Goal: Find specific page/section: Find specific page/section

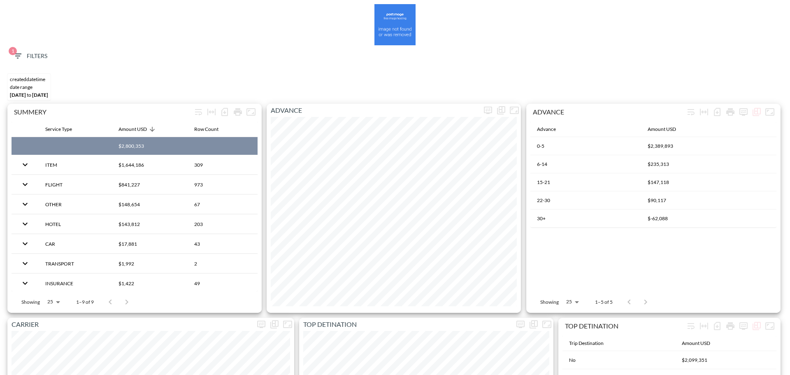
click at [37, 59] on span "1 Filters" at bounding box center [30, 56] width 35 height 10
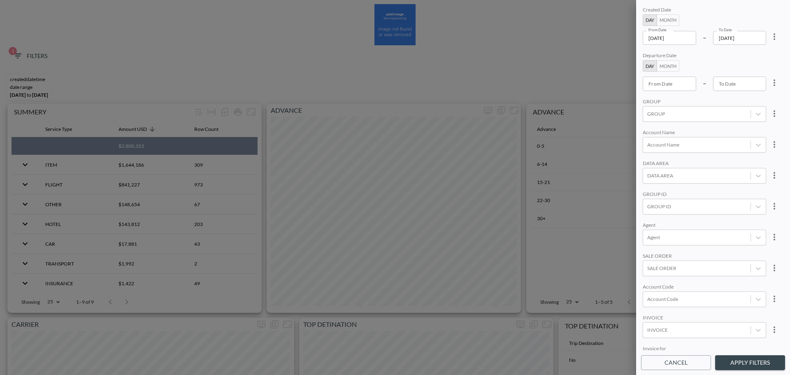
click at [772, 36] on icon "more" at bounding box center [774, 37] width 10 height 10
click at [743, 57] on span "Clear" at bounding box center [733, 56] width 20 height 10
type input "YYYY-MM-DD"
click at [679, 39] on input "YYYY-MM-DD" at bounding box center [669, 38] width 53 height 14
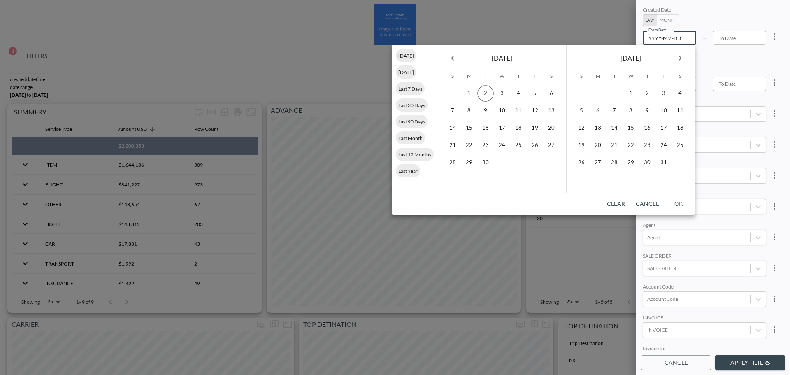
click at [457, 60] on icon "Previous month" at bounding box center [453, 58] width 10 height 10
click at [534, 94] on button "1" at bounding box center [535, 93] width 16 height 16
type input "[DATE]"
type input "YYYY-MM-DD"
click at [451, 182] on button "31" at bounding box center [452, 180] width 16 height 16
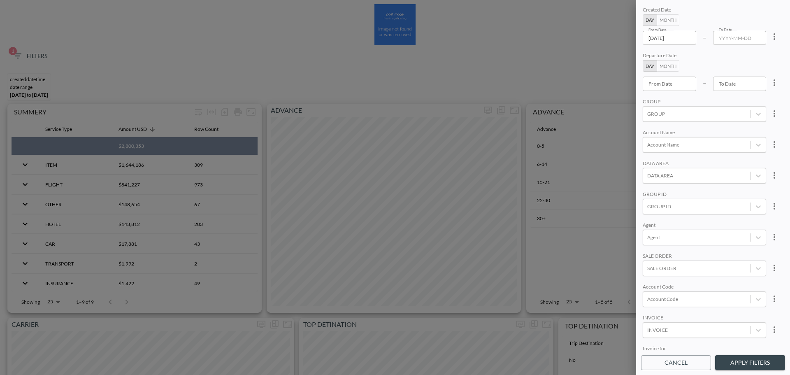
type input "[DATE]"
click at [667, 211] on div "GROUP ID" at bounding box center [696, 206] width 107 height 11
type input "r"
click at [655, 181] on input "[PERSON_NAME]" at bounding box center [648, 179] width 17 height 17
type input "[PERSON_NAME]"
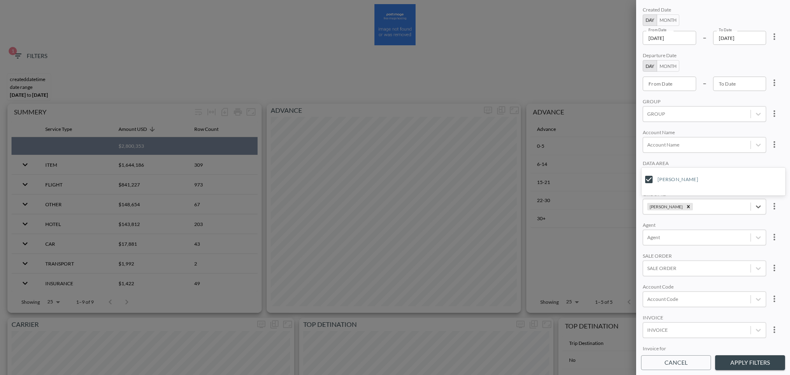
click at [694, 163] on div "DATA AREA" at bounding box center [704, 164] width 123 height 8
click at [758, 359] on button "Apply Filters" at bounding box center [750, 362] width 70 height 15
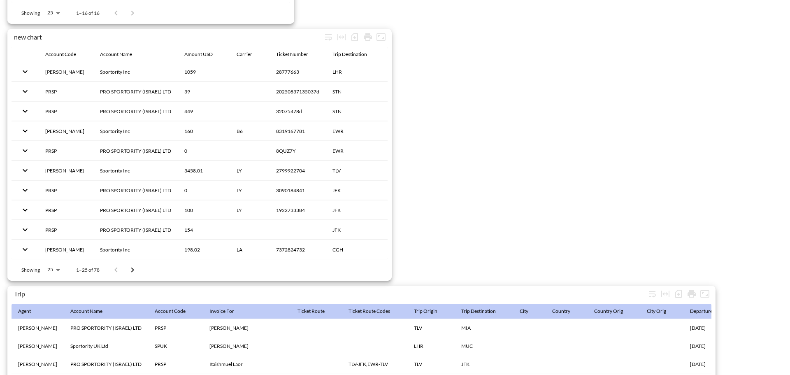
scroll to position [1234, 0]
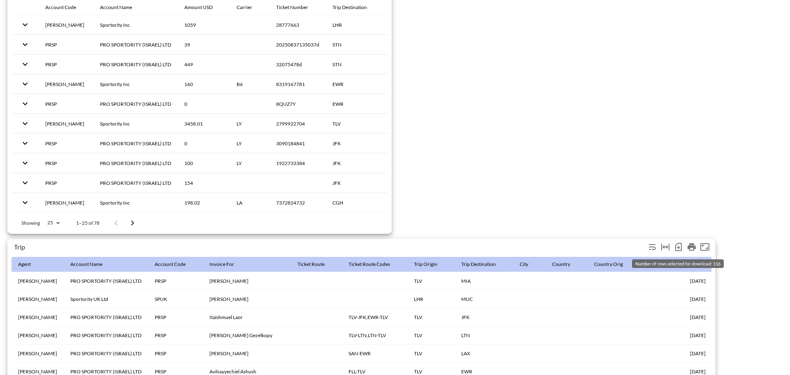
click at [676, 248] on icon "Number of rows selected for download: 116" at bounding box center [678, 247] width 7 height 8
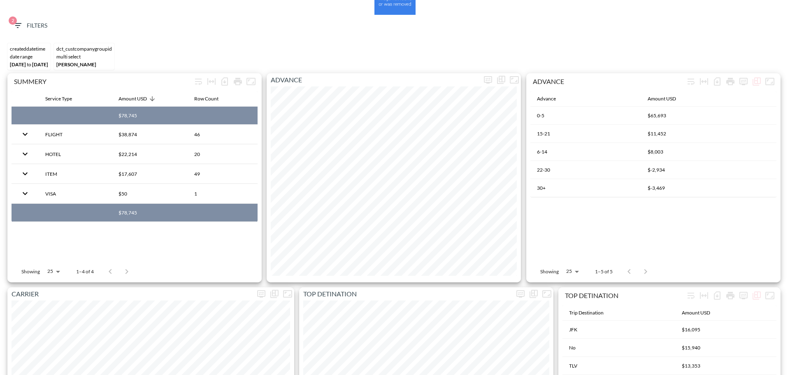
scroll to position [0, 0]
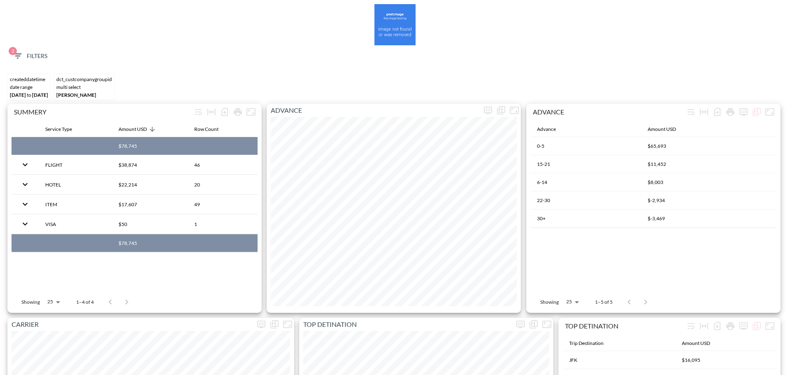
click at [20, 60] on icon "button" at bounding box center [18, 56] width 10 height 10
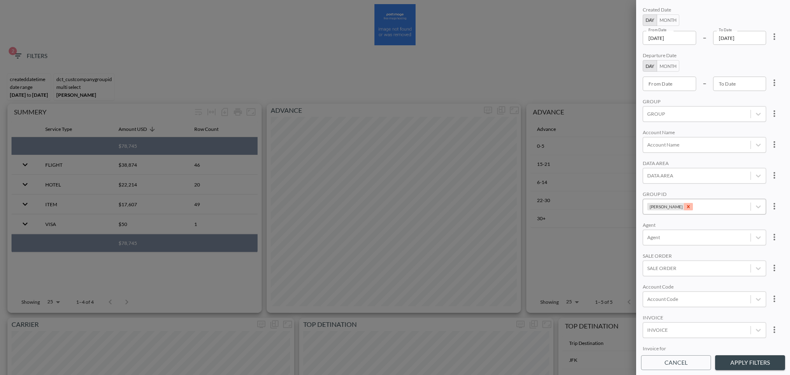
click at [687, 207] on icon "Remove ROY" at bounding box center [688, 206] width 3 height 3
click at [663, 207] on div at bounding box center [696, 206] width 99 height 8
click at [648, 165] on input "Pentera" at bounding box center [648, 165] width 17 height 17
type input "PENT"
click at [683, 130] on div "Account Name" at bounding box center [704, 133] width 123 height 8
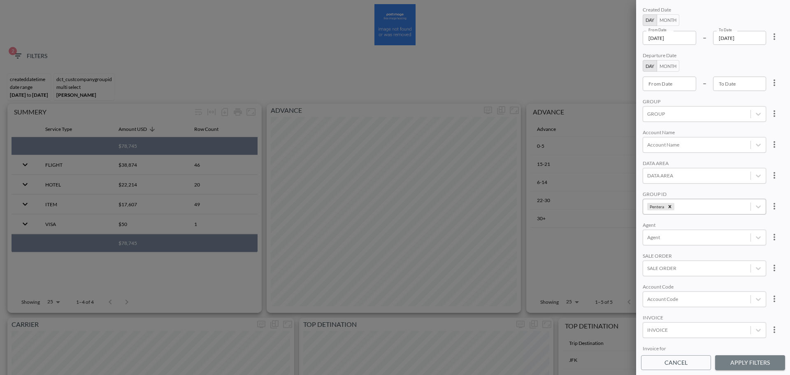
click at [739, 362] on button "Apply Filters" at bounding box center [750, 362] width 70 height 15
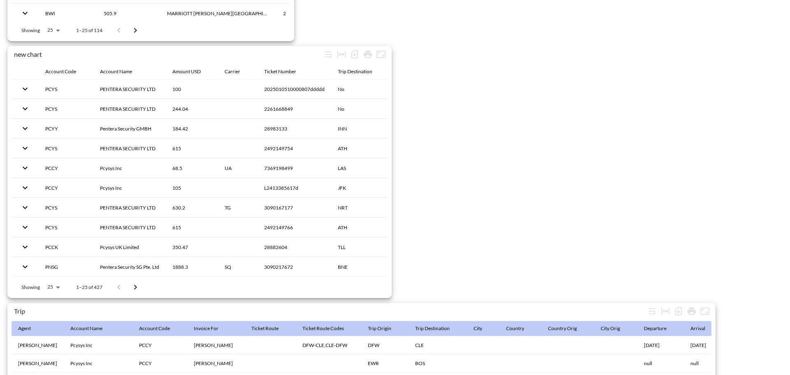
scroll to position [1284, 0]
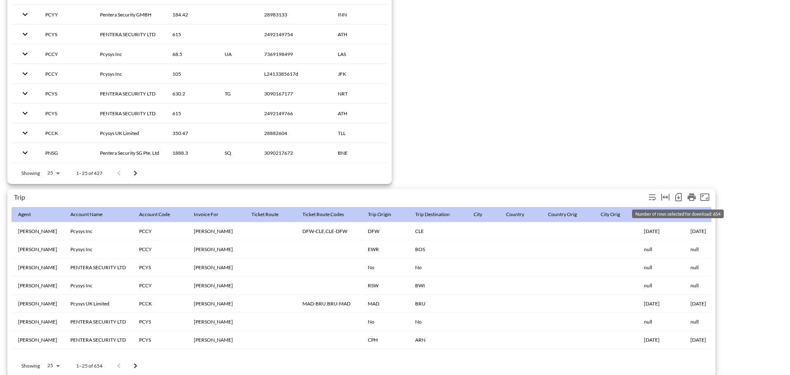
click at [680, 198] on icon "Number of rows selected for download: 654" at bounding box center [679, 197] width 10 height 10
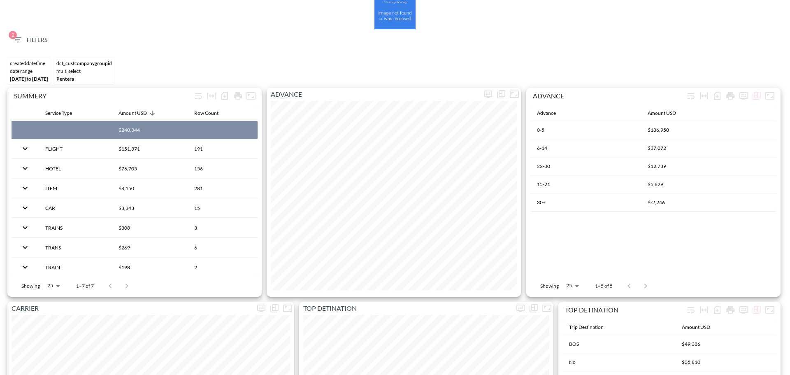
scroll to position [0, 0]
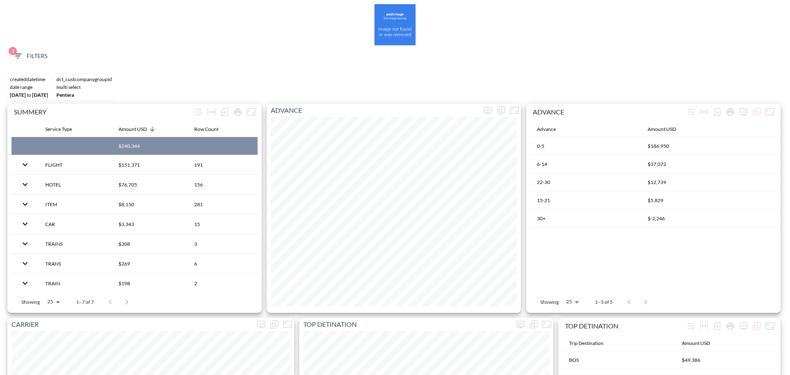
click at [23, 57] on span "2 Filters" at bounding box center [30, 56] width 35 height 10
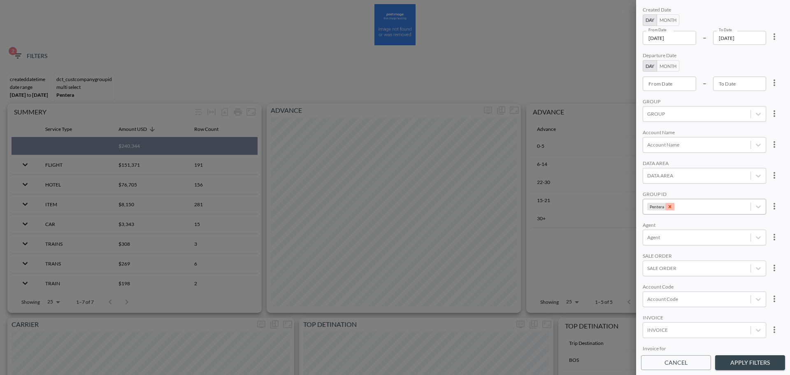
click at [671, 207] on icon "Remove Pentera" at bounding box center [670, 207] width 6 height 6
click at [669, 211] on div "GROUP ID" at bounding box center [696, 206] width 107 height 11
click at [650, 165] on input "LiveU" at bounding box center [648, 165] width 17 height 17
type input "LIV"
drag, startPoint x: 712, startPoint y: 316, endPoint x: 736, endPoint y: 339, distance: 34.0
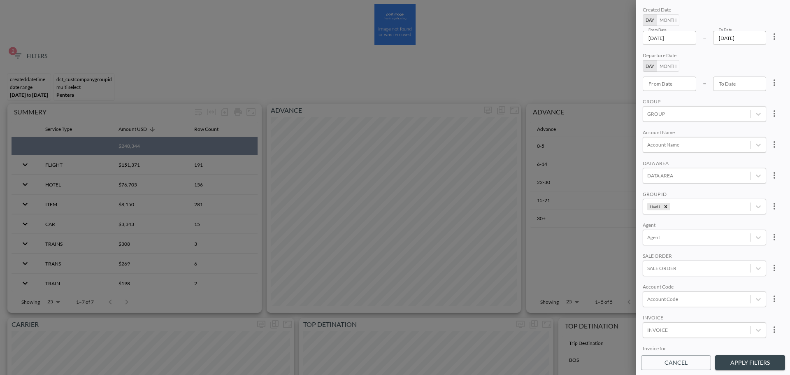
click at [712, 315] on div "INVOICE" at bounding box center [704, 318] width 123 height 8
click at [753, 365] on button "Apply Filters" at bounding box center [750, 362] width 70 height 15
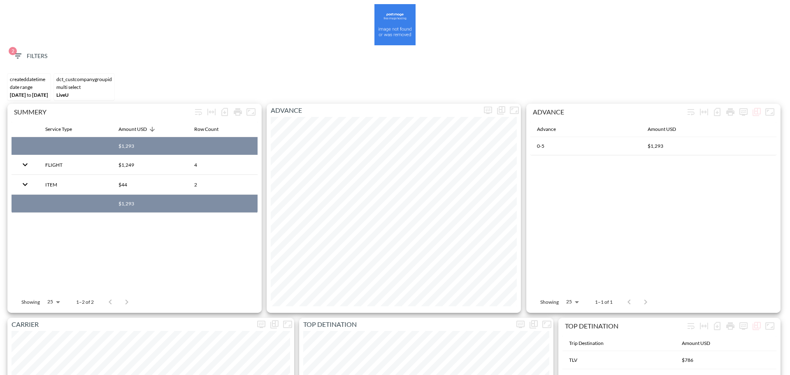
click at [25, 54] on span "2 Filters" at bounding box center [30, 56] width 35 height 10
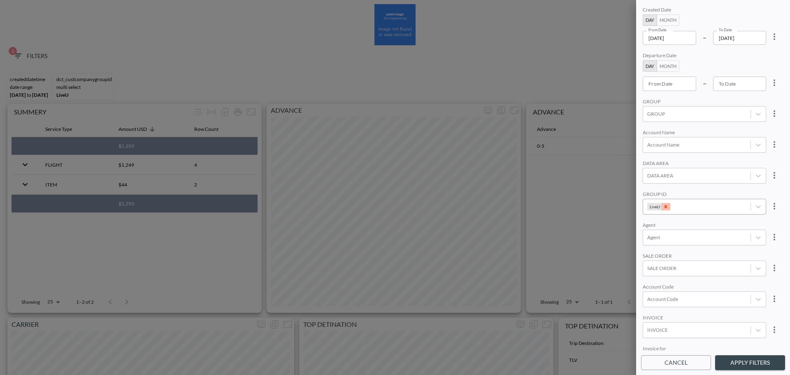
click at [665, 207] on icon "Remove LiveU" at bounding box center [665, 206] width 3 height 3
click at [682, 45] on input "[DATE]" at bounding box center [669, 38] width 53 height 14
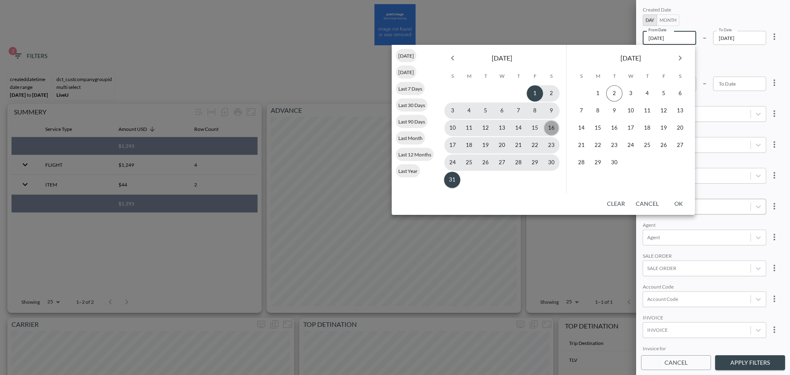
click at [551, 128] on button "16" at bounding box center [551, 128] width 16 height 16
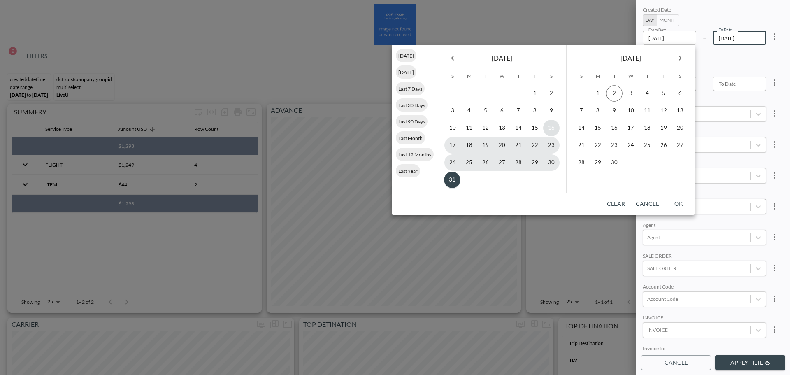
type input "2025-08-16"
click at [458, 182] on button "31" at bounding box center [452, 180] width 16 height 16
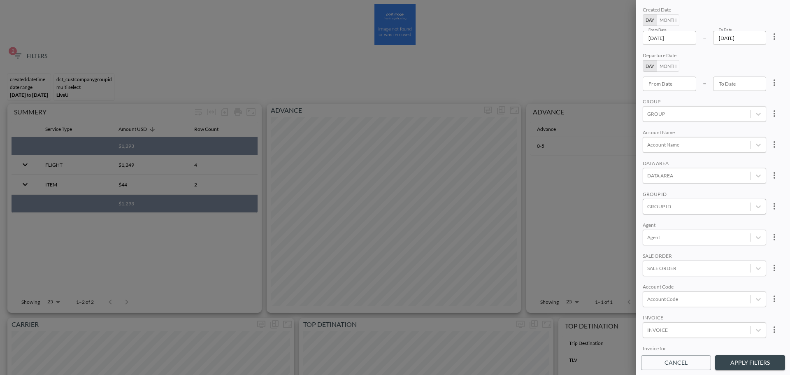
click at [678, 204] on div at bounding box center [696, 206] width 99 height 8
click at [646, 139] on input "CHEQ" at bounding box center [648, 137] width 17 height 17
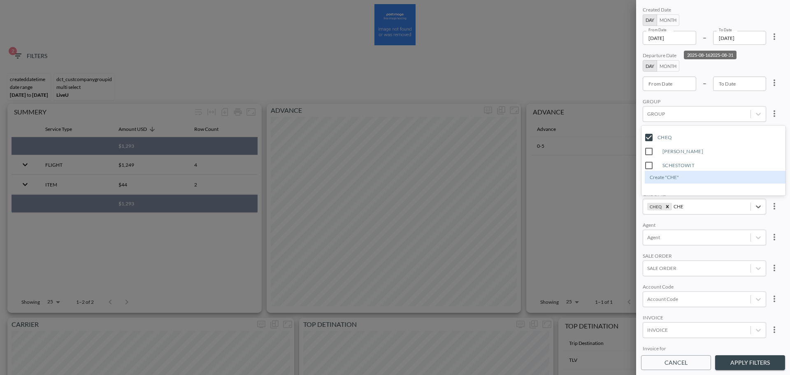
type input "CHE"
click at [735, 360] on button "Apply Filters" at bounding box center [750, 362] width 70 height 15
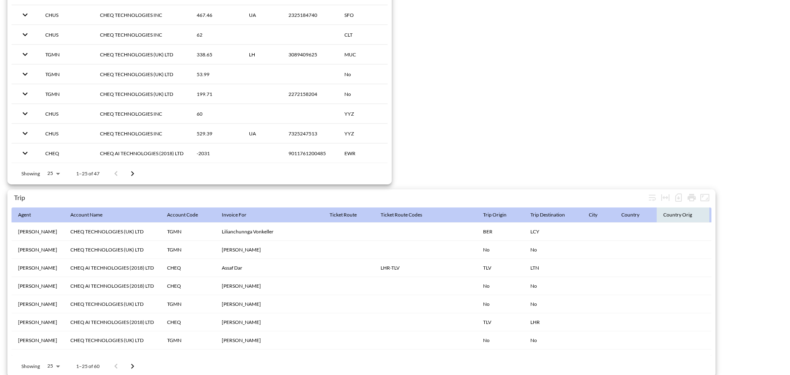
scroll to position [1294, 0]
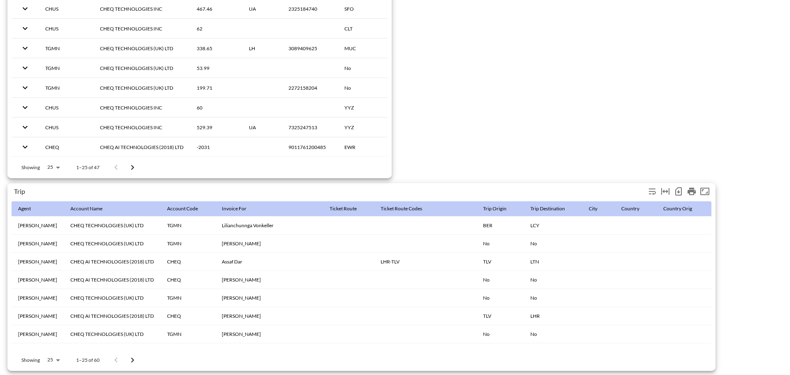
click at [675, 188] on icon "Number of rows selected for download: 60" at bounding box center [678, 191] width 7 height 8
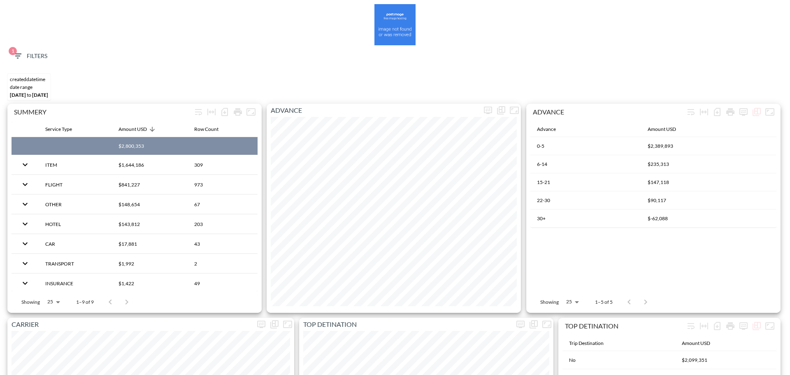
click at [32, 63] on button "1 Filters" at bounding box center [29, 56] width 41 height 15
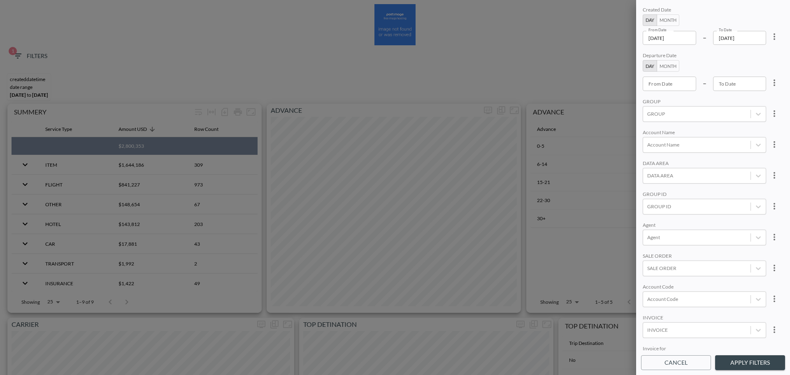
click at [775, 37] on icon "more" at bounding box center [774, 37] width 10 height 10
click at [765, 53] on li "Clear" at bounding box center [744, 55] width 74 height 15
click at [669, 41] on input "YYYY-MM-DD" at bounding box center [669, 38] width 53 height 14
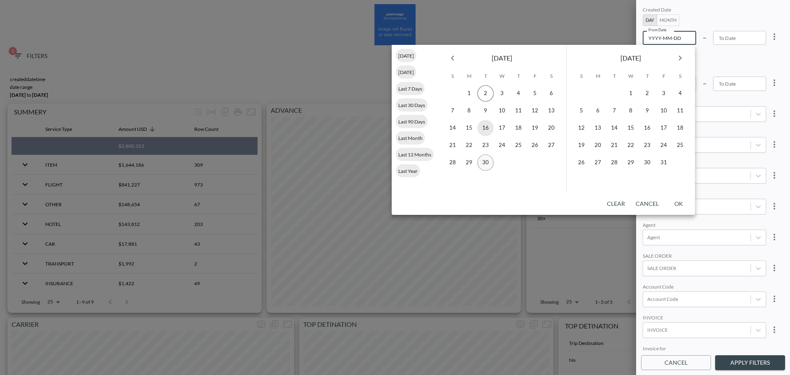
click at [481, 126] on button "16" at bounding box center [485, 128] width 16 height 16
type input "2025-09-16"
type input "YYYY-MM-DD"
click at [455, 58] on icon "Previous month" at bounding box center [453, 58] width 10 height 10
click at [546, 128] on button "16" at bounding box center [551, 128] width 16 height 16
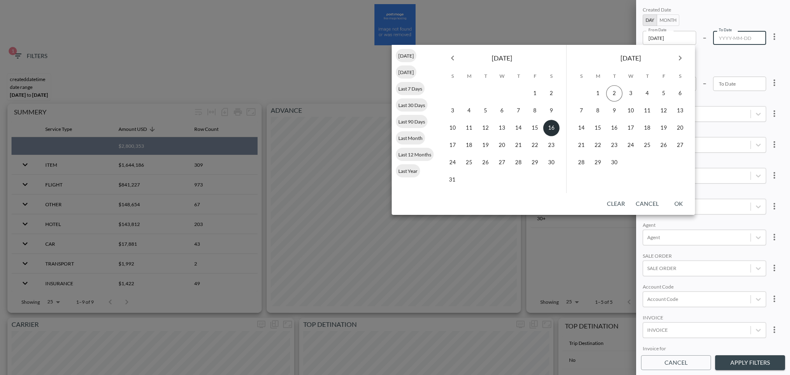
type input "2025-08-16"
click at [455, 177] on button "31" at bounding box center [452, 180] width 16 height 16
type input "[DATE]"
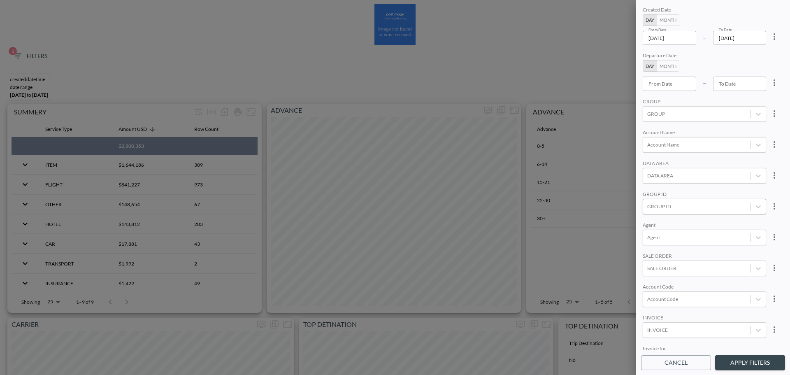
click at [673, 199] on div "GROUP ID" at bounding box center [704, 207] width 123 height 16
type input "ט"
click at [658, 170] on span "Create "YOP"" at bounding box center [716, 177] width 151 height 21
click at [649, 168] on input "YOPO" at bounding box center [648, 165] width 17 height 17
type input "YOP"
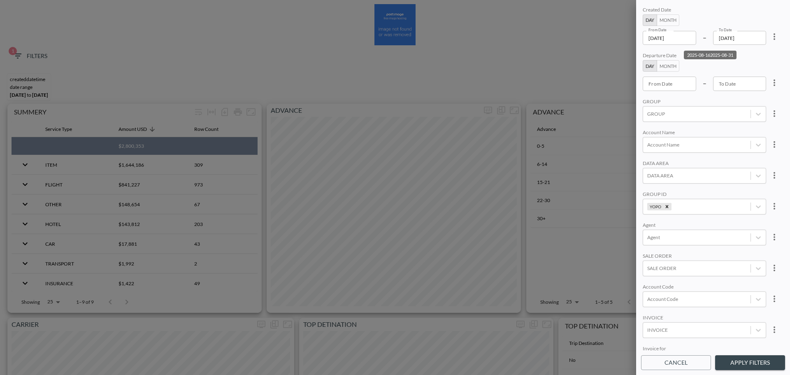
drag, startPoint x: 716, startPoint y: 128, endPoint x: 761, endPoint y: 253, distance: 132.6
click at [716, 128] on div "Created Date Day Month From Date 2025-08-16 From Date – To Date 2025-08-31 To D…" at bounding box center [713, 178] width 144 height 346
click at [776, 365] on button "Apply Filters" at bounding box center [750, 362] width 70 height 15
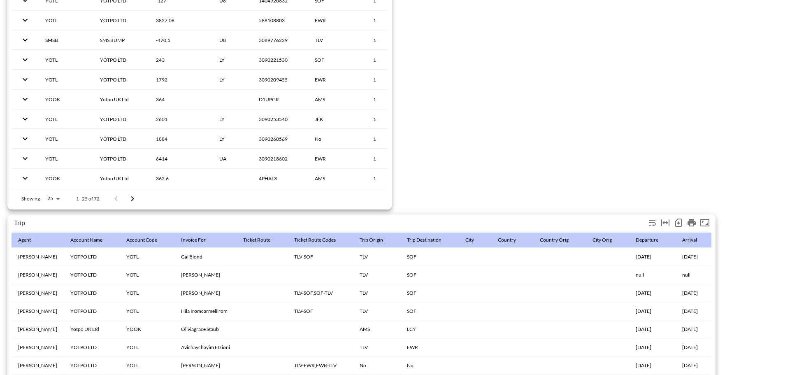
scroll to position [1294, 0]
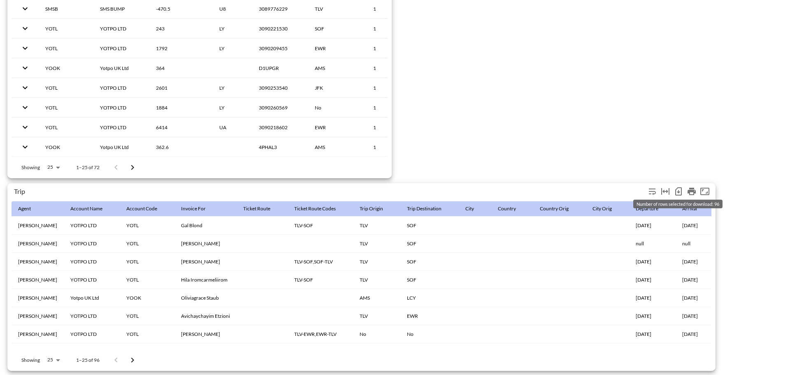
click at [681, 188] on icon "Number of rows selected for download: 96" at bounding box center [678, 191] width 7 height 8
click at [681, 189] on icon "Number of rows selected for download: 96" at bounding box center [678, 191] width 7 height 8
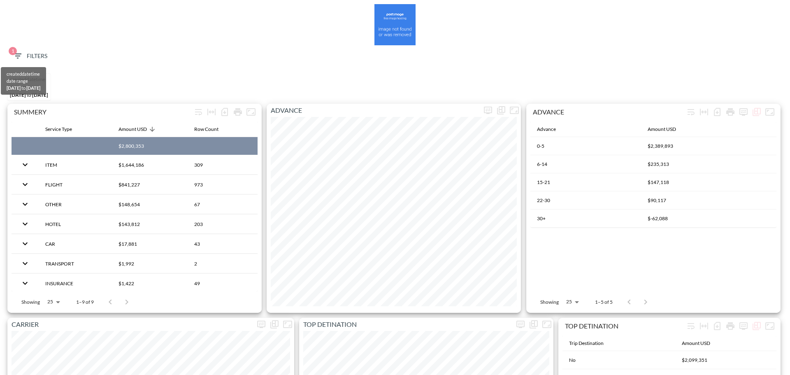
click at [20, 60] on icon "button" at bounding box center [18, 56] width 10 height 10
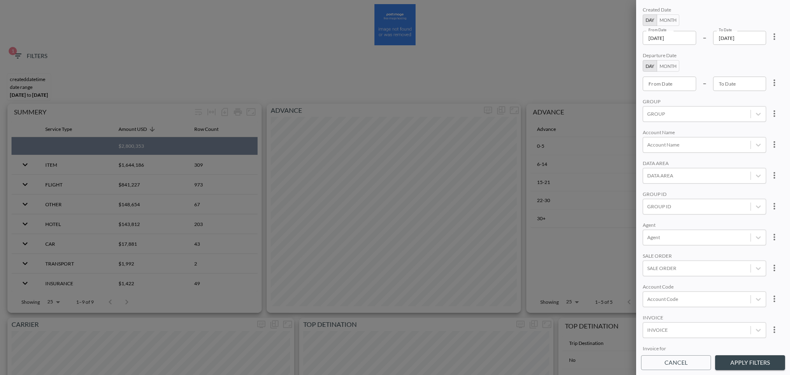
click at [472, 197] on div at bounding box center [395, 187] width 790 height 375
click at [393, 72] on div at bounding box center [395, 187] width 790 height 375
click at [679, 369] on button "Cancel" at bounding box center [676, 362] width 70 height 15
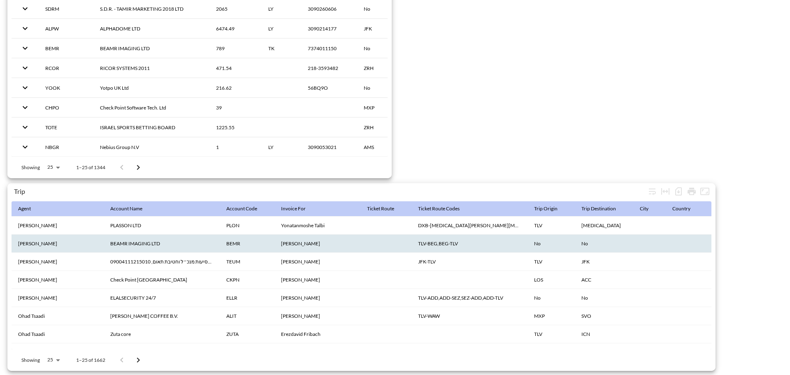
scroll to position [1294, 0]
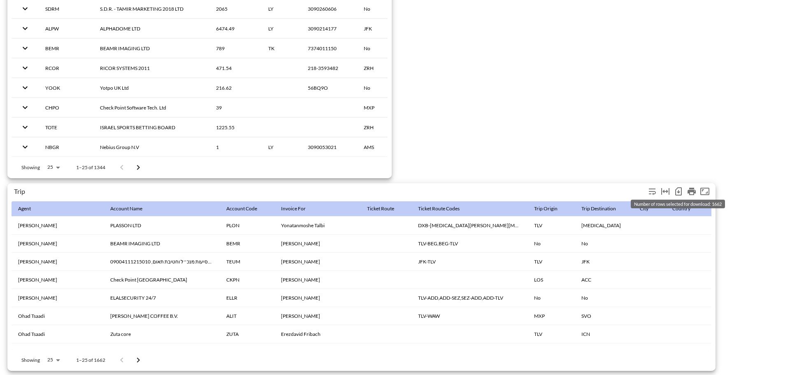
click at [680, 187] on icon "Number of rows selected for download: 1662" at bounding box center [678, 191] width 7 height 8
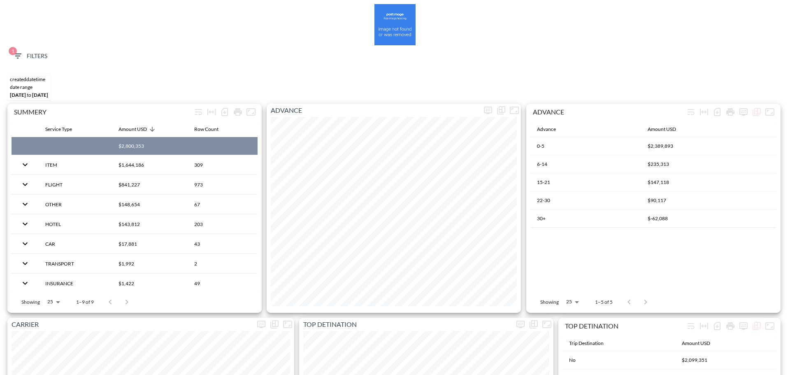
click at [15, 55] on icon "button" at bounding box center [18, 56] width 10 height 10
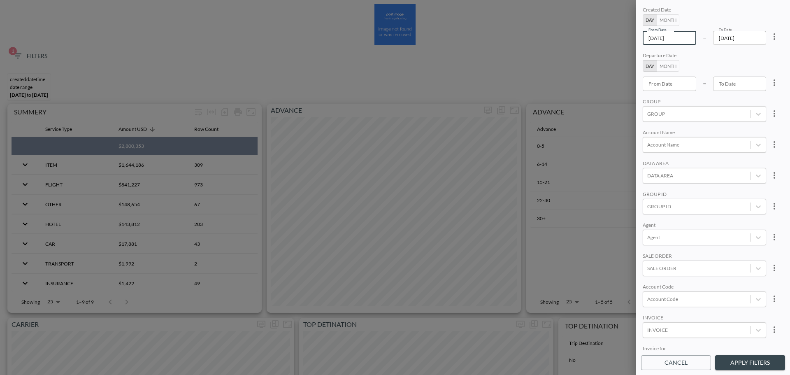
click at [692, 39] on input "[DATE]" at bounding box center [669, 38] width 53 height 14
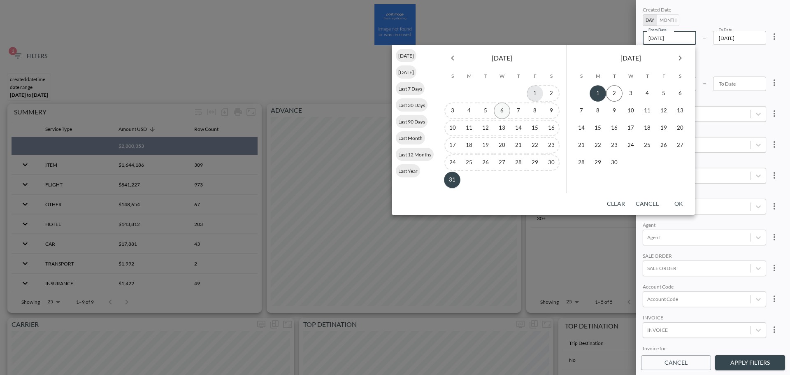
click at [533, 97] on button "1" at bounding box center [535, 93] width 16 height 16
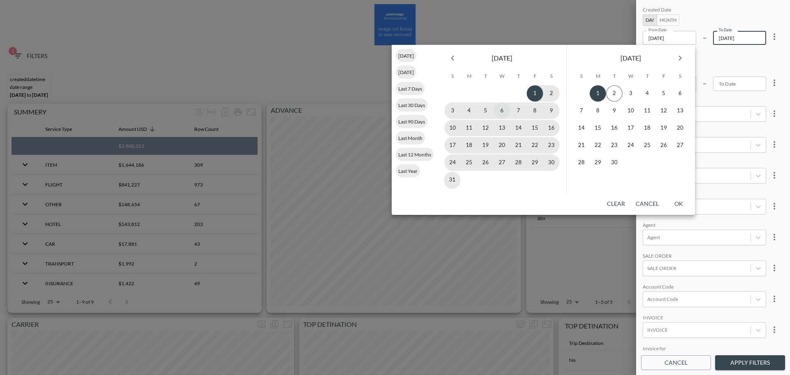
type input "[DATE]"
click at [449, 183] on button "31" at bounding box center [452, 180] width 16 height 16
type input "[DATE]"
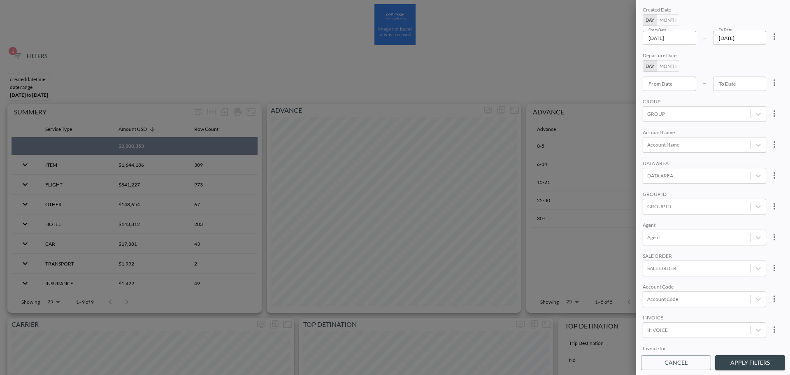
click at [683, 198] on div "GROUP ID" at bounding box center [704, 195] width 123 height 8
click at [685, 207] on div at bounding box center [696, 206] width 99 height 8
type input "M"
click at [691, 222] on div "Agent" at bounding box center [704, 226] width 123 height 8
click at [688, 110] on div at bounding box center [696, 114] width 99 height 8
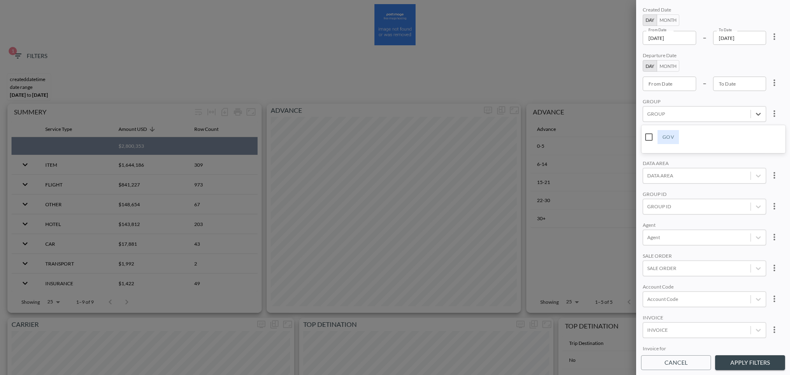
click at [648, 136] on input "GOV" at bounding box center [648, 136] width 17 height 17
click at [696, 98] on div "GROUP" at bounding box center [704, 102] width 123 height 8
click at [766, 360] on button "Apply Filters" at bounding box center [750, 362] width 70 height 15
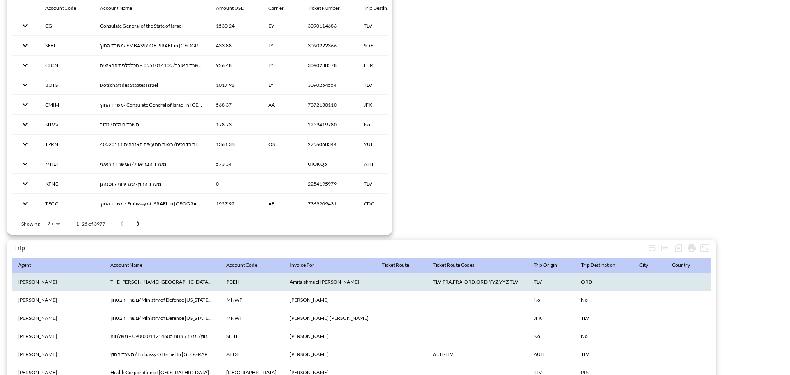
scroll to position [1294, 0]
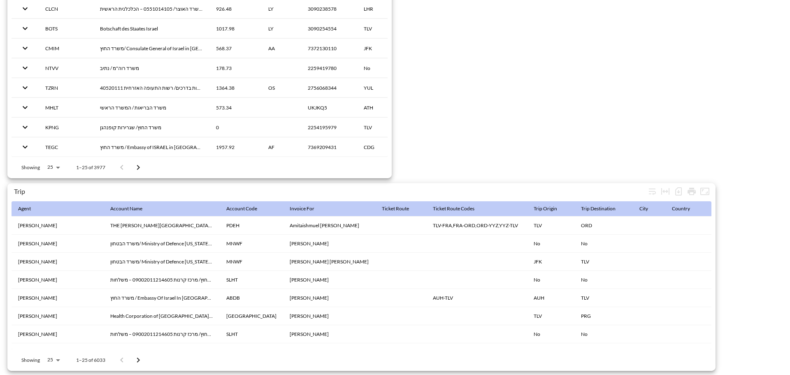
click at [677, 189] on icon "Number of rows selected for download: 6033" at bounding box center [679, 191] width 10 height 10
click at [678, 186] on icon "Number of rows selected for download: 6033" at bounding box center [679, 191] width 10 height 10
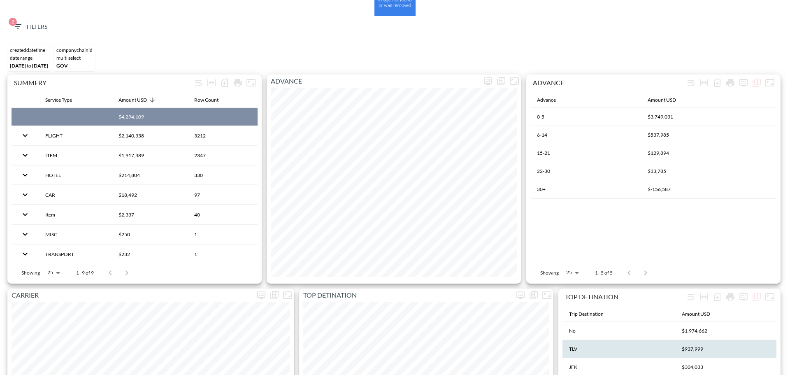
scroll to position [0, 0]
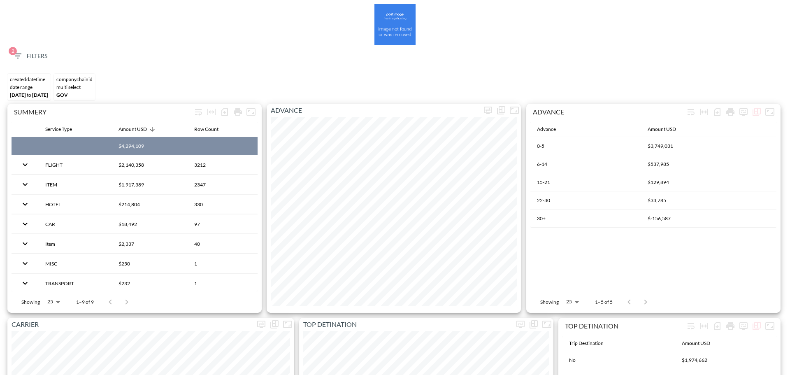
click at [25, 53] on span "2 Filters" at bounding box center [30, 56] width 35 height 10
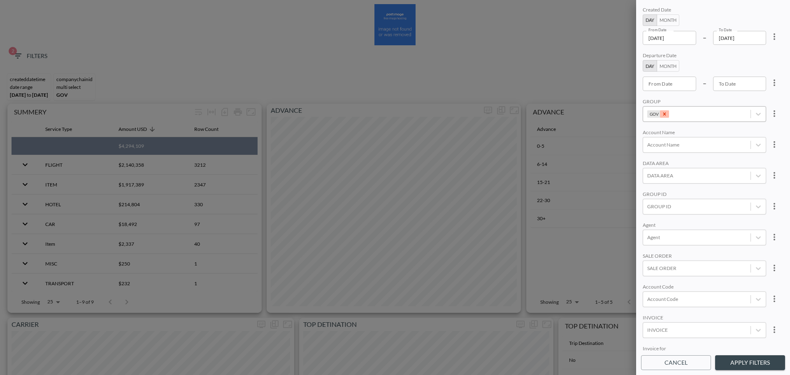
click at [662, 114] on icon "Remove GOV" at bounding box center [665, 114] width 6 height 6
click at [670, 124] on div at bounding box center [696, 124] width 99 height 8
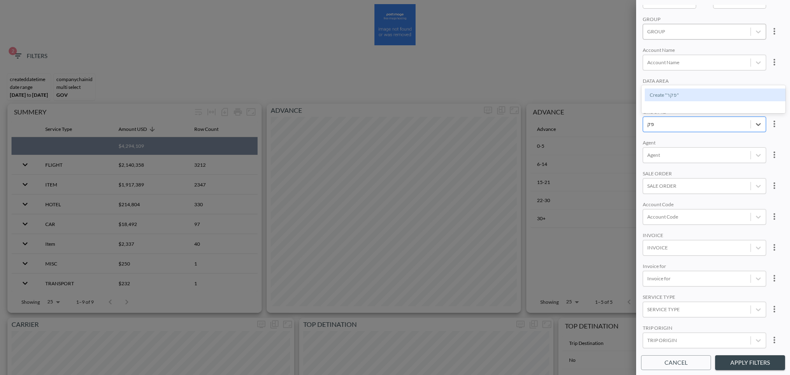
type input "פ"
click at [650, 79] on input "Personetic" at bounding box center [648, 82] width 17 height 17
type input "PERS"
click at [697, 53] on div "Account Name" at bounding box center [704, 51] width 123 height 8
click at [747, 362] on button "Apply Filters" at bounding box center [750, 362] width 70 height 15
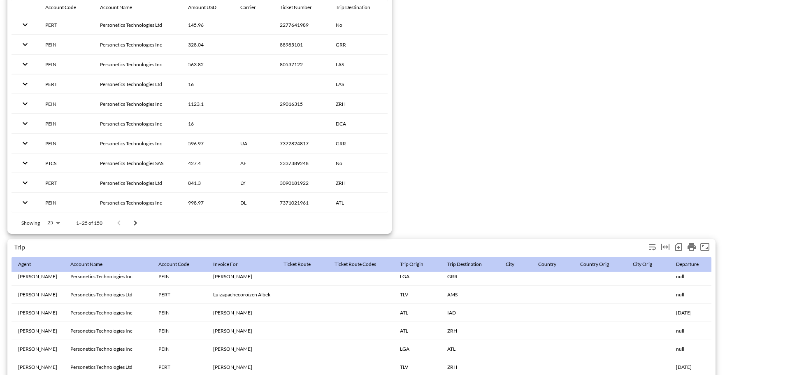
scroll to position [41, 0]
click at [682, 246] on icon "Number of rows selected for download: 202" at bounding box center [679, 247] width 10 height 10
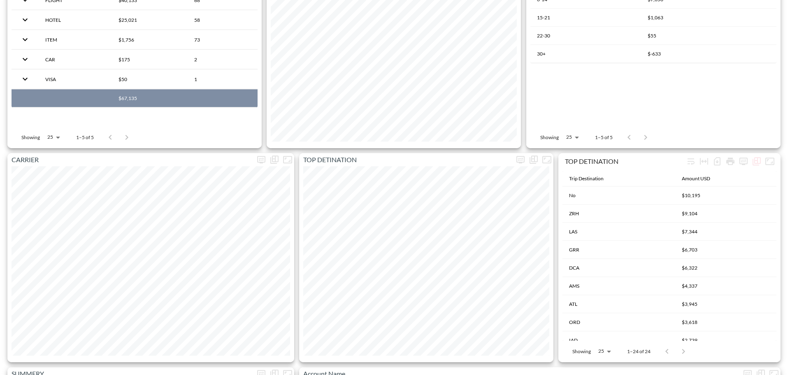
scroll to position [0, 0]
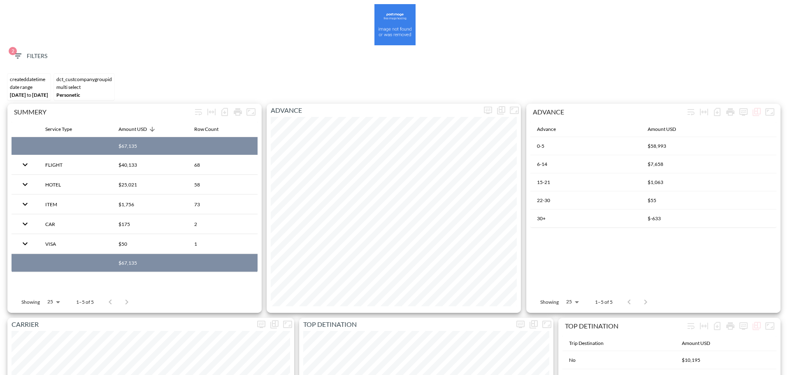
click at [19, 56] on icon "button" at bounding box center [17, 55] width 7 height 5
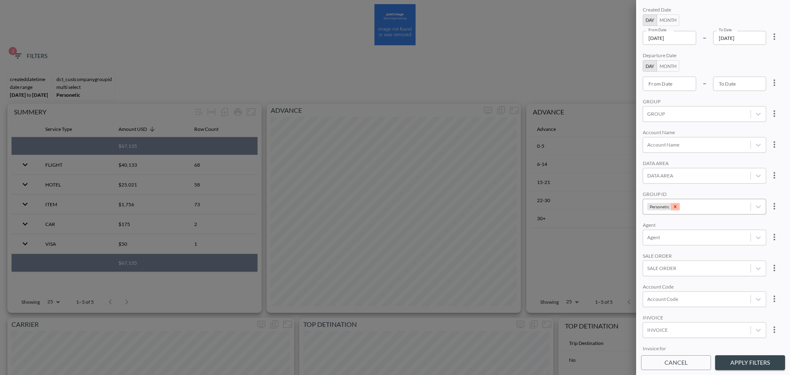
click at [677, 207] on div "Remove Personetic" at bounding box center [675, 206] width 9 height 7
click at [676, 296] on div at bounding box center [696, 299] width 99 height 8
click at [647, 274] on input "MDUS" at bounding box center [648, 271] width 17 height 17
type input "MDUS"
click at [755, 357] on button "Apply Filters" at bounding box center [750, 362] width 70 height 15
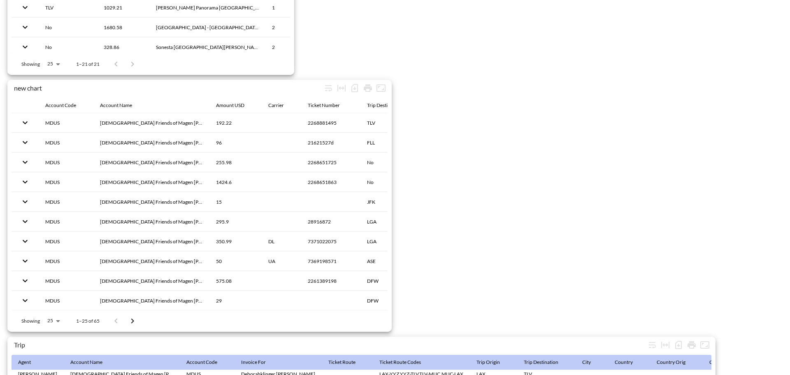
scroll to position [1294, 0]
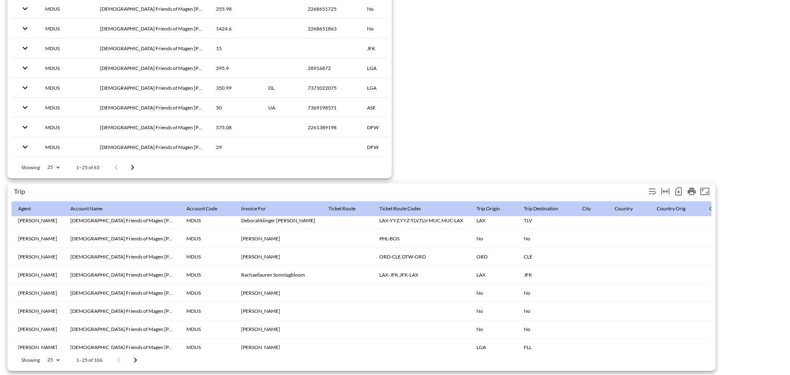
click at [680, 188] on icon "Number of rows selected for download: 106" at bounding box center [679, 191] width 10 height 10
